Goal: Information Seeking & Learning: Learn about a topic

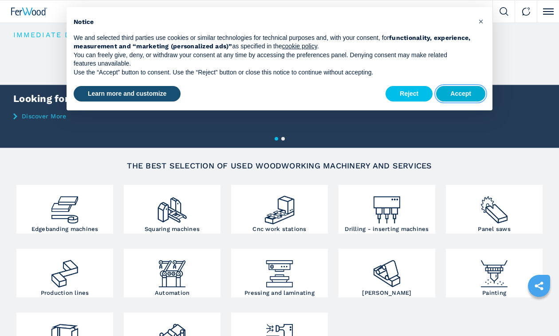
click at [464, 87] on button "Accept" at bounding box center [460, 94] width 49 height 16
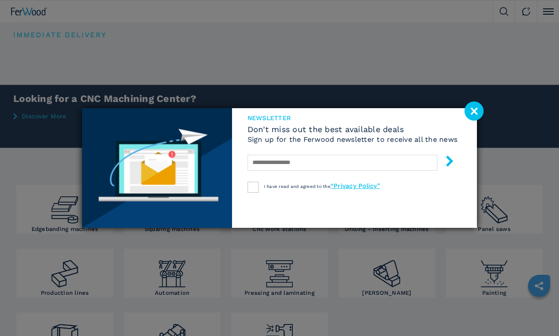
click at [470, 108] on image at bounding box center [473, 111] width 19 height 19
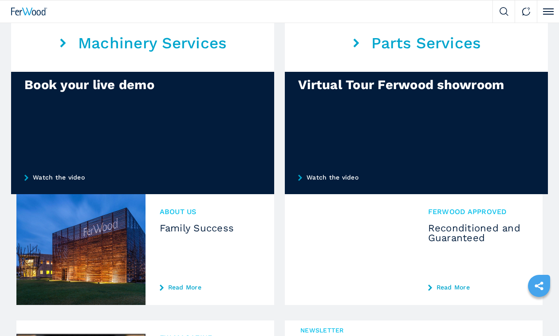
scroll to position [754, 0]
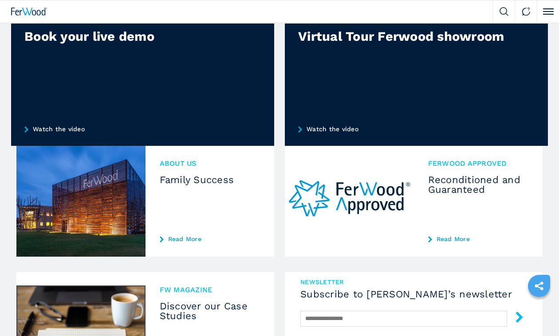
click at [42, 195] on img at bounding box center [80, 201] width 129 height 111
click at [171, 236] on link "Read More" at bounding box center [210, 238] width 101 height 7
click at [176, 237] on link "Read More" at bounding box center [210, 238] width 101 height 7
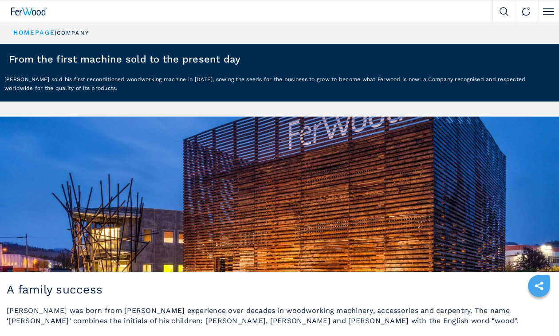
click at [191, 216] on img at bounding box center [279, 194] width 559 height 155
click at [227, 216] on img at bounding box center [279, 194] width 559 height 155
click at [228, 215] on img at bounding box center [279, 194] width 559 height 155
click at [38, 11] on img at bounding box center [29, 12] width 36 height 8
click at [548, 12] on span at bounding box center [548, 11] width 11 height 1
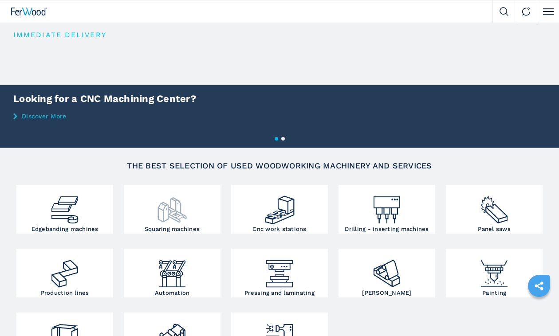
click at [175, 199] on img at bounding box center [172, 206] width 32 height 39
click at [174, 202] on img at bounding box center [172, 206] width 32 height 39
click at [175, 214] on img at bounding box center [172, 206] width 32 height 39
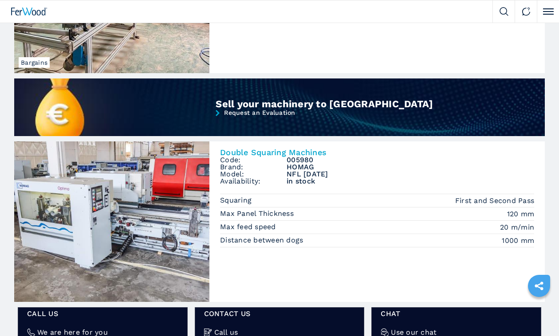
scroll to position [665, 0]
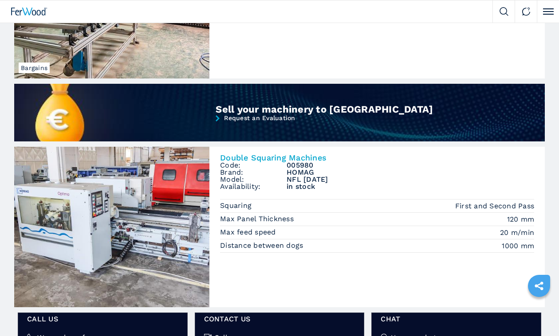
click at [141, 219] on img at bounding box center [111, 227] width 195 height 160
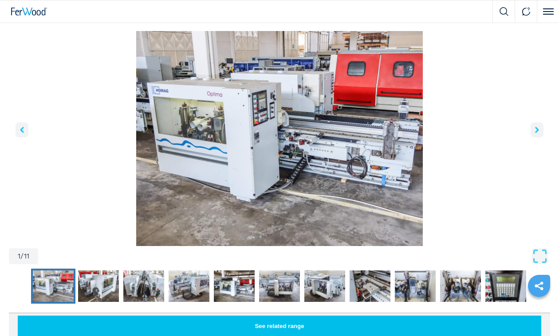
scroll to position [44, 0]
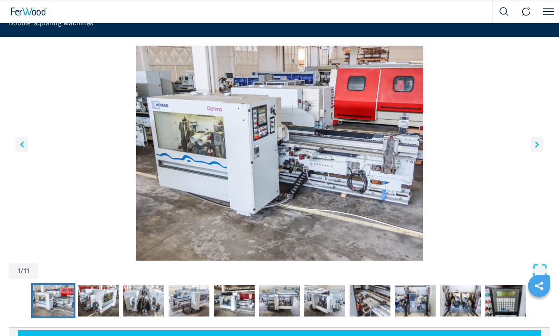
click at [537, 145] on icon "right-button" at bounding box center [537, 144] width 4 height 6
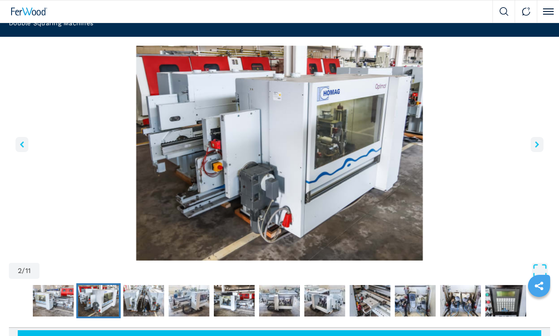
click at [537, 145] on icon "right-button" at bounding box center [537, 144] width 4 height 6
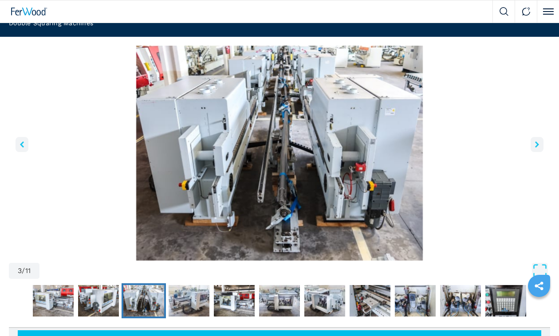
click at [537, 144] on icon "right-button" at bounding box center [537, 144] width 4 height 6
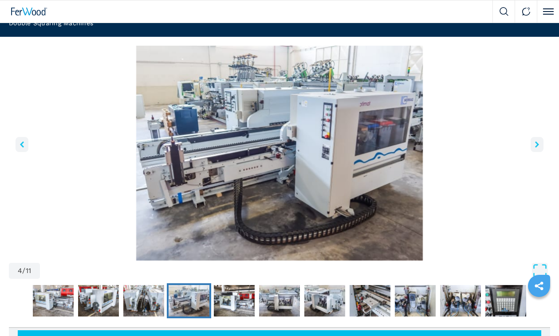
click at [537, 144] on icon "right-button" at bounding box center [537, 144] width 4 height 6
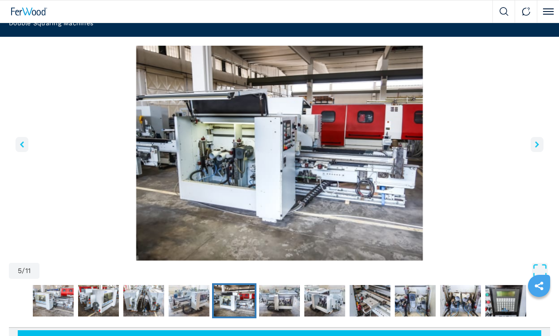
click at [537, 144] on icon "right-button" at bounding box center [537, 144] width 4 height 6
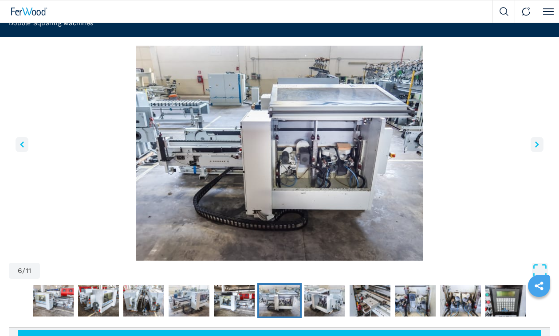
click at [537, 144] on icon "right-button" at bounding box center [537, 144] width 4 height 6
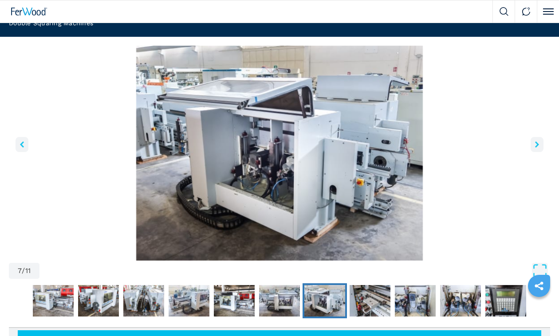
click at [537, 144] on icon "right-button" at bounding box center [537, 144] width 4 height 6
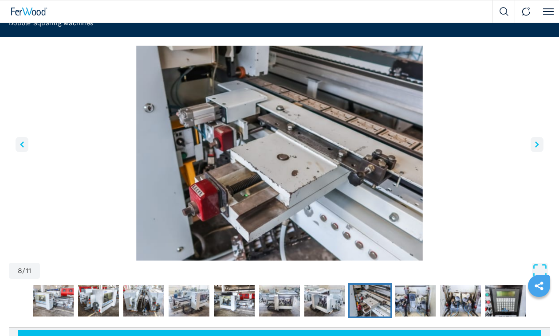
click at [537, 144] on icon "right-button" at bounding box center [537, 144] width 4 height 6
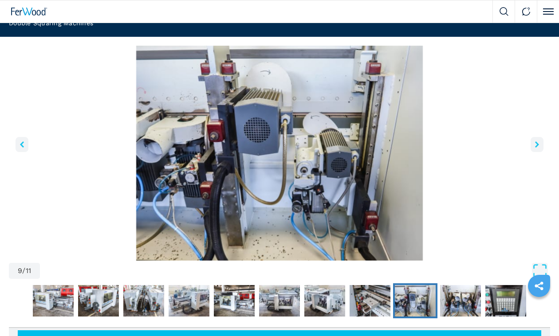
click at [537, 144] on icon "right-button" at bounding box center [537, 144] width 4 height 6
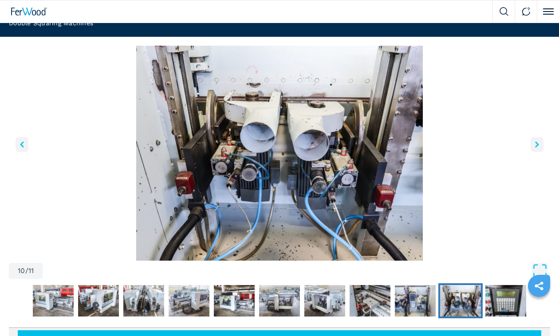
click at [537, 144] on icon "right-button" at bounding box center [537, 144] width 4 height 6
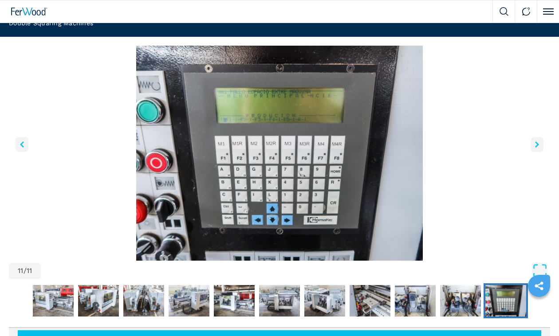
click at [537, 144] on icon "right-button" at bounding box center [537, 144] width 4 height 6
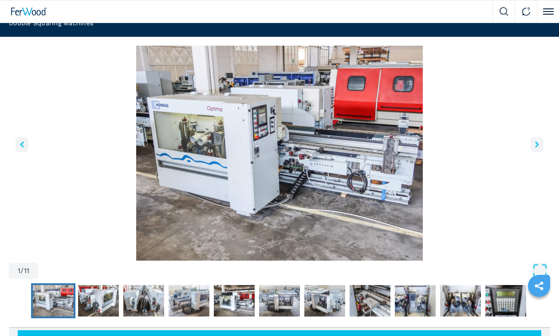
click at [18, 140] on button "left-button" at bounding box center [22, 144] width 13 height 15
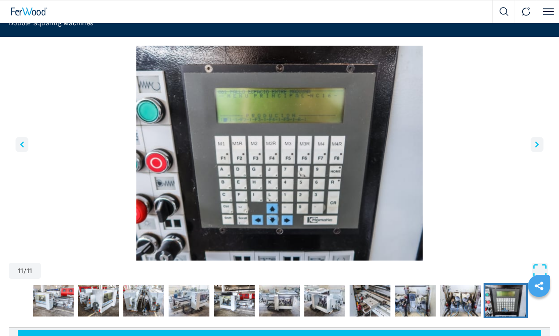
click at [538, 144] on icon "right-button" at bounding box center [537, 144] width 4 height 6
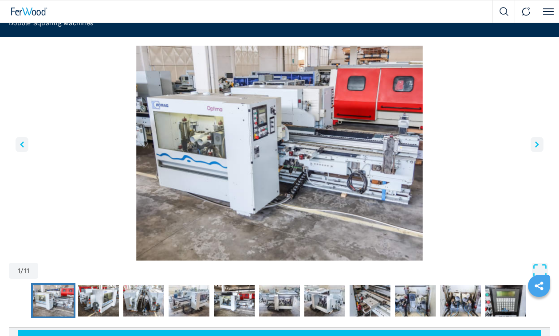
click at [538, 144] on icon "right-button" at bounding box center [537, 144] width 4 height 6
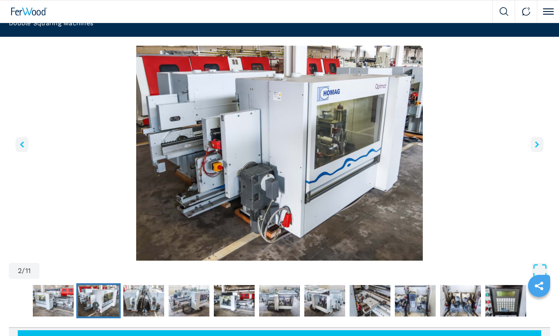
click at [538, 144] on icon "right-button" at bounding box center [537, 144] width 4 height 6
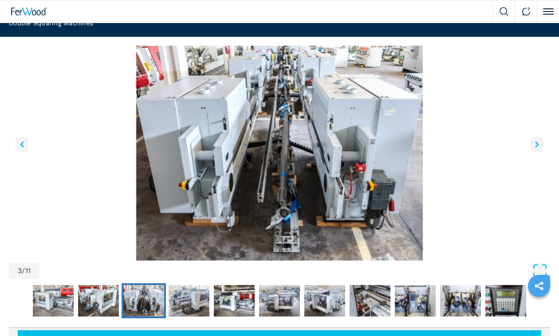
click at [538, 144] on icon "right-button" at bounding box center [537, 144] width 4 height 6
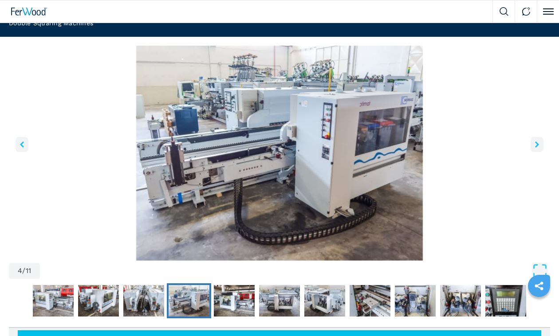
click at [538, 144] on icon "right-button" at bounding box center [537, 144] width 4 height 6
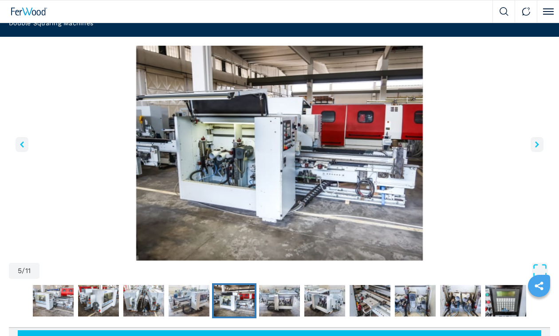
click at [538, 144] on icon "right-button" at bounding box center [537, 144] width 4 height 6
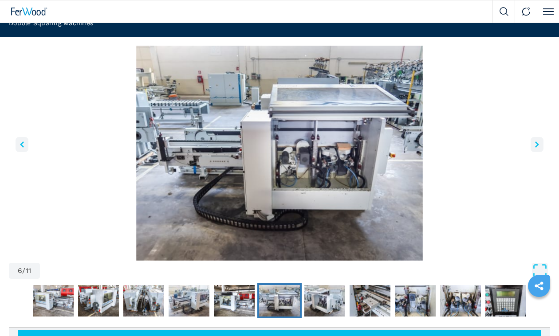
click at [538, 144] on icon "right-button" at bounding box center [537, 144] width 4 height 6
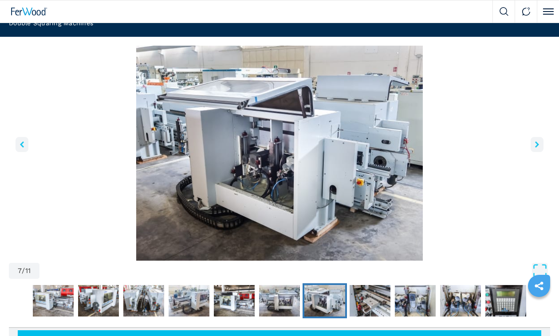
click at [538, 144] on icon "right-button" at bounding box center [537, 144] width 4 height 6
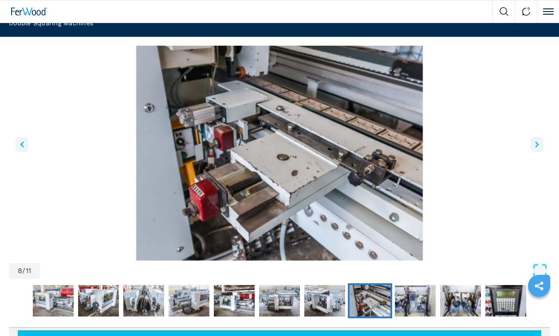
click at [538, 144] on icon "right-button" at bounding box center [537, 144] width 4 height 6
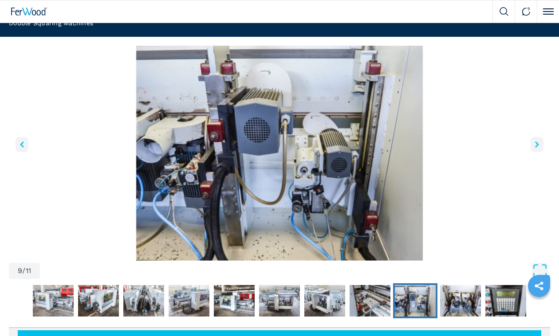
click at [538, 144] on icon "right-button" at bounding box center [537, 144] width 4 height 6
